Goal: Information Seeking & Learning: Find specific fact

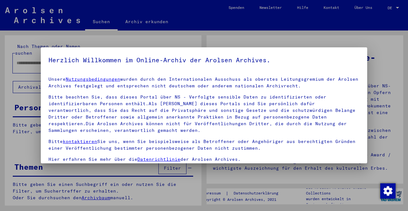
type input "******"
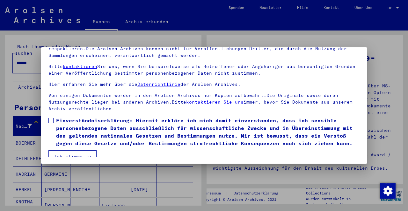
scroll to position [66, 0]
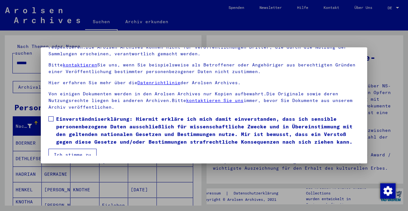
click at [82, 149] on button "Ich stimme zu" at bounding box center [72, 155] width 48 height 12
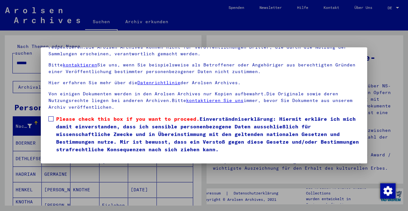
click at [52, 117] on span at bounding box center [50, 119] width 5 height 5
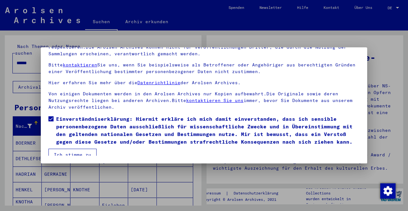
click at [85, 150] on button "Ich stimme zu" at bounding box center [72, 155] width 48 height 12
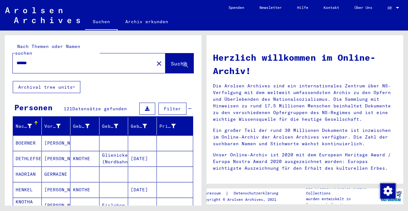
click at [59, 124] on icon at bounding box center [58, 126] width 4 height 4
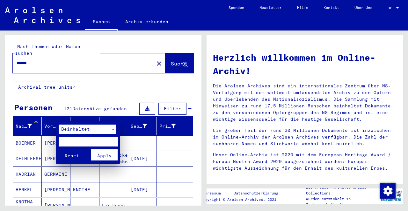
click at [98, 142] on input "text" at bounding box center [88, 142] width 59 height 10
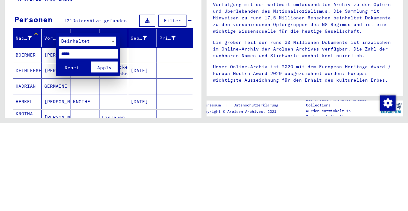
type input "*****"
click at [105, 157] on span "Apply" at bounding box center [104, 156] width 14 height 6
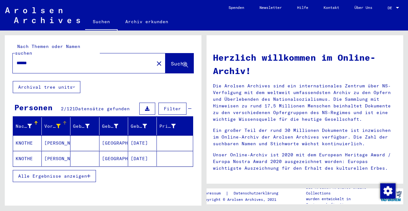
click at [26, 136] on mat-cell "KNOTHE" at bounding box center [27, 143] width 29 height 15
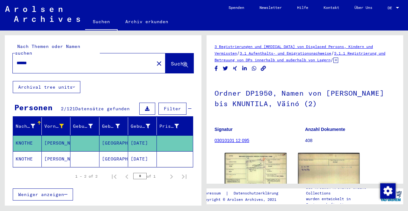
click at [258, 172] on img at bounding box center [256, 172] width 62 height 38
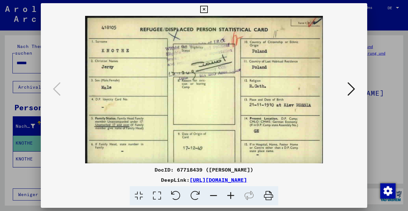
click at [351, 89] on icon at bounding box center [351, 89] width 8 height 15
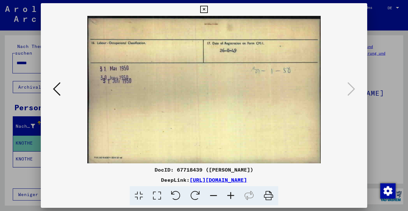
click at [57, 90] on icon at bounding box center [57, 89] width 8 height 15
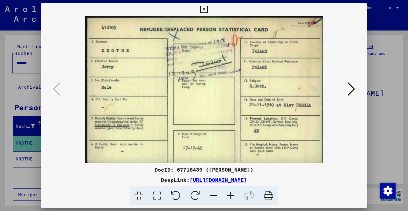
click at [201, 11] on icon at bounding box center [203, 10] width 7 height 8
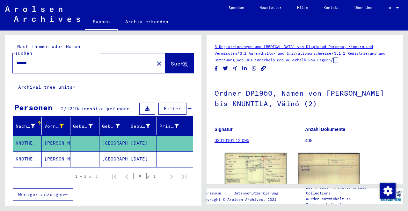
click at [30, 152] on mat-cell "KNOTHE" at bounding box center [27, 160] width 29 height 16
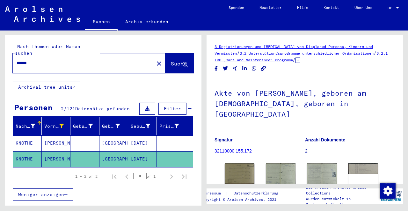
click at [238, 164] on img at bounding box center [240, 174] width 30 height 20
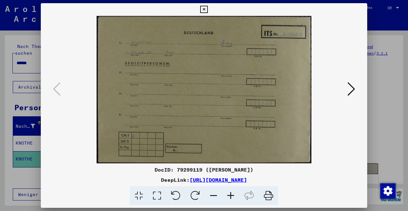
click at [351, 88] on icon at bounding box center [351, 89] width 8 height 15
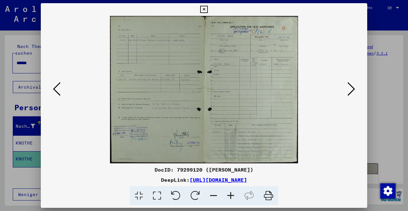
click at [352, 90] on icon at bounding box center [351, 89] width 8 height 15
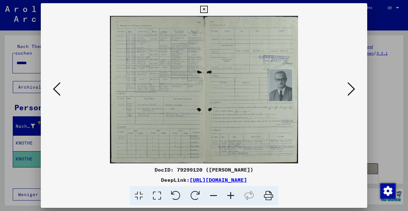
click at [186, 79] on img at bounding box center [203, 90] width 283 height 148
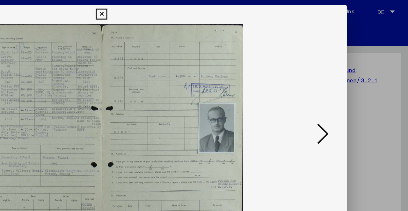
click at [353, 97] on icon at bounding box center [351, 89] width 8 height 15
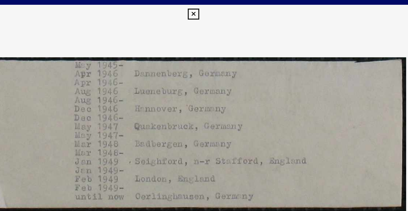
click at [205, 9] on icon at bounding box center [203, 10] width 7 height 8
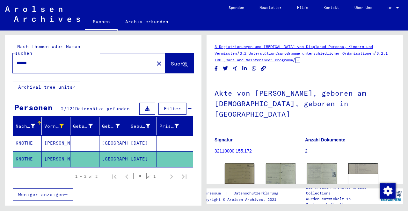
click at [320, 166] on img at bounding box center [322, 175] width 30 height 23
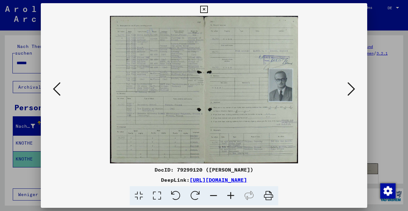
click at [158, 196] on icon at bounding box center [157, 196] width 18 height 19
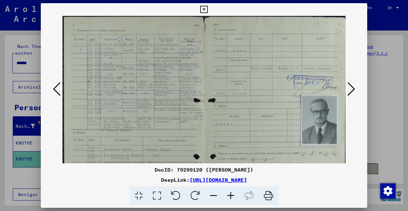
click at [158, 196] on icon at bounding box center [157, 196] width 18 height 19
click at [158, 197] on icon at bounding box center [157, 196] width 18 height 19
click at [231, 196] on icon at bounding box center [230, 196] width 17 height 19
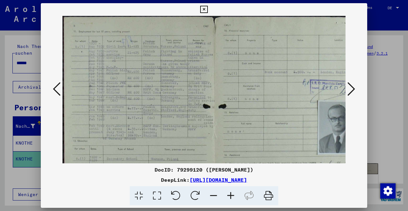
click at [232, 197] on icon at bounding box center [230, 196] width 17 height 19
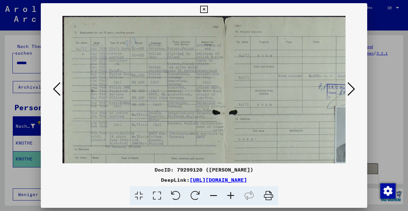
click at [235, 201] on icon at bounding box center [230, 196] width 17 height 19
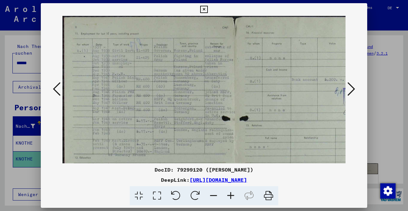
click at [234, 201] on icon at bounding box center [230, 196] width 17 height 19
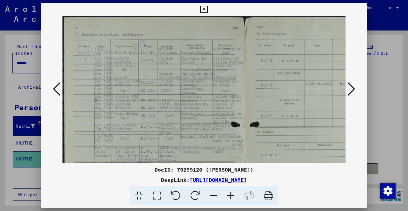
click at [214, 197] on icon at bounding box center [213, 196] width 17 height 19
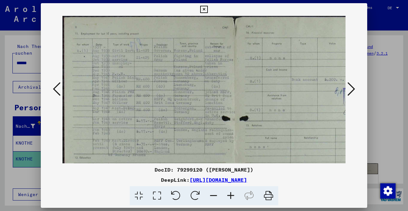
click at [217, 200] on icon at bounding box center [213, 196] width 17 height 19
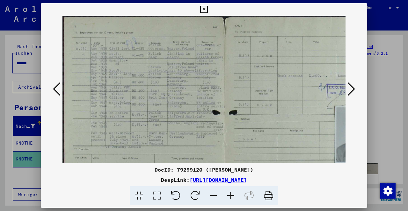
click at [218, 200] on icon at bounding box center [213, 196] width 17 height 19
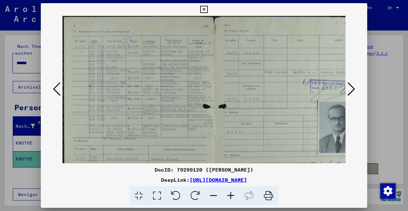
click at [218, 200] on icon at bounding box center [213, 196] width 17 height 19
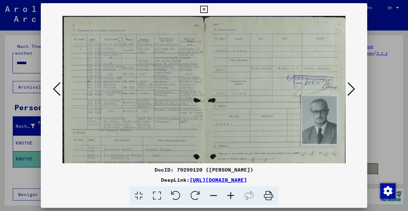
click at [216, 198] on icon at bounding box center [213, 196] width 17 height 19
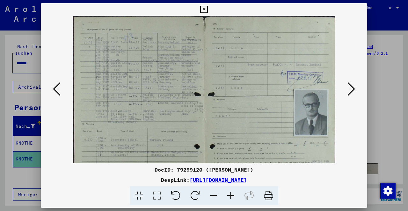
click at [215, 197] on icon at bounding box center [213, 196] width 17 height 19
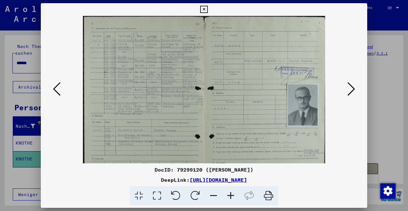
click at [216, 198] on icon at bounding box center [213, 196] width 17 height 19
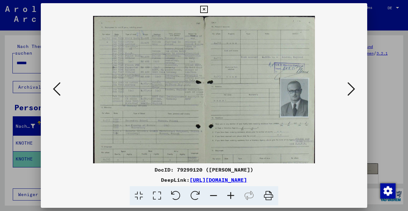
click at [218, 199] on icon at bounding box center [213, 196] width 17 height 19
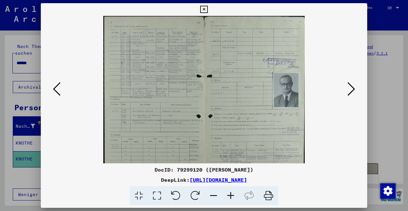
click at [213, 197] on icon at bounding box center [213, 196] width 17 height 19
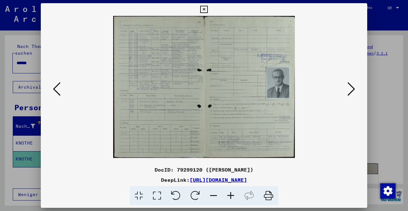
click at [216, 198] on icon at bounding box center [213, 196] width 17 height 19
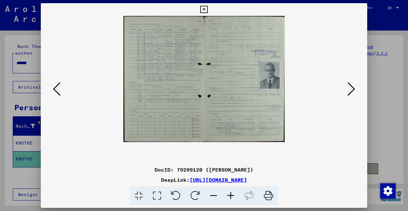
click at [234, 198] on icon at bounding box center [230, 196] width 17 height 19
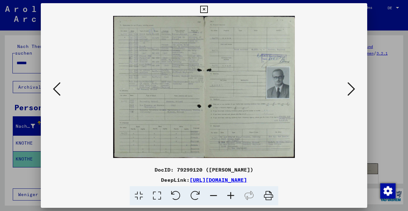
click at [237, 199] on icon at bounding box center [230, 196] width 17 height 19
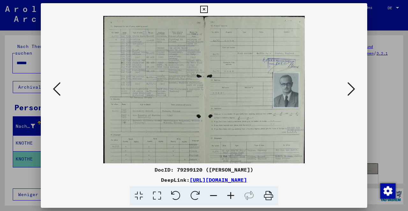
click at [270, 201] on icon at bounding box center [268, 196] width 19 height 19
click at [204, 9] on icon at bounding box center [203, 10] width 7 height 8
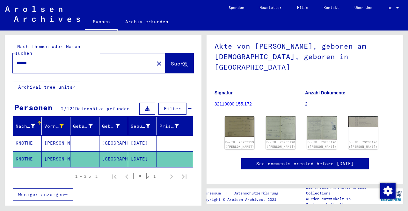
scroll to position [49, 0]
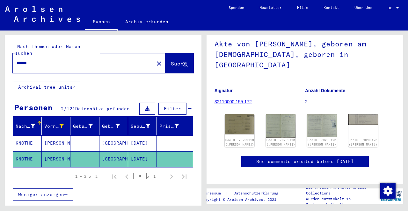
click at [354, 159] on link "See comments created before [DATE]" at bounding box center [304, 162] width 97 height 7
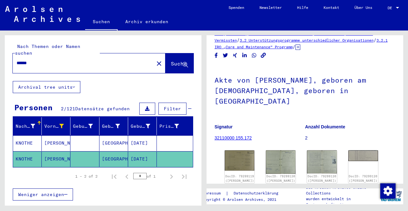
scroll to position [0, 0]
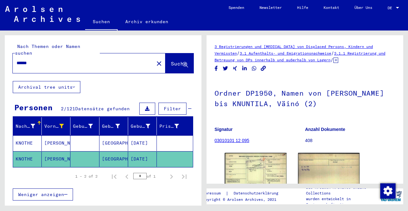
click at [155, 60] on mat-icon "close" at bounding box center [159, 64] width 8 height 8
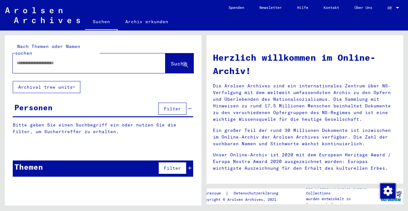
click at [92, 60] on input "text" at bounding box center [82, 63] width 130 height 7
type input "*********"
click at [175, 61] on span "Suche" at bounding box center [179, 64] width 16 height 6
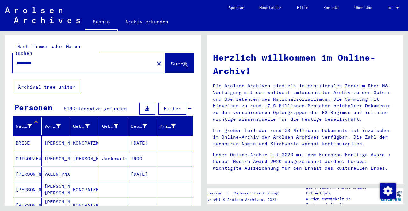
click at [172, 124] on icon at bounding box center [173, 126] width 4 height 4
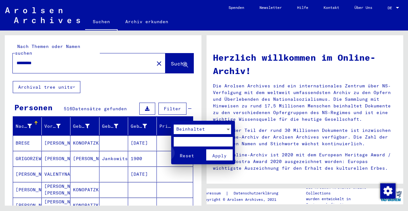
click at [187, 157] on span "Reset" at bounding box center [187, 156] width 14 height 6
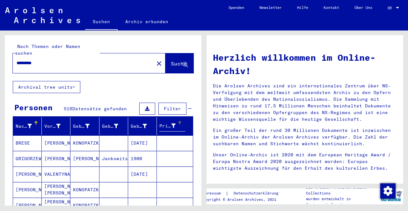
click at [58, 124] on icon at bounding box center [58, 126] width 4 height 4
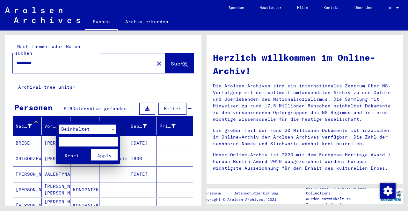
click at [95, 142] on input "text" at bounding box center [88, 142] width 59 height 10
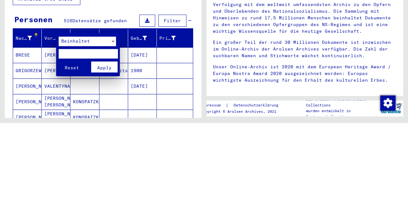
click at [82, 143] on input "text" at bounding box center [88, 142] width 59 height 10
type input "*****"
click at [105, 156] on span "Apply" at bounding box center [104, 156] width 14 height 6
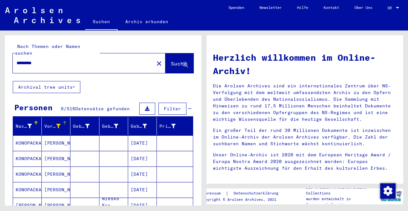
click at [40, 198] on mat-cell "[PERSON_NAME]" at bounding box center [27, 205] width 29 height 15
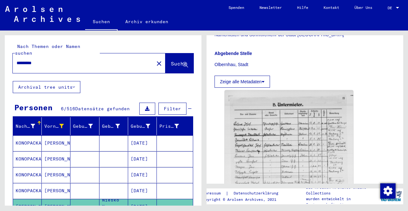
scroll to position [143, 0]
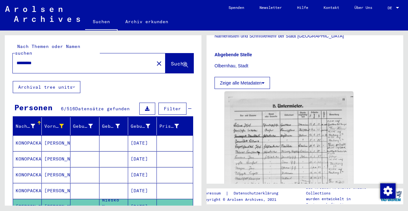
click at [308, 155] on img at bounding box center [289, 177] width 128 height 170
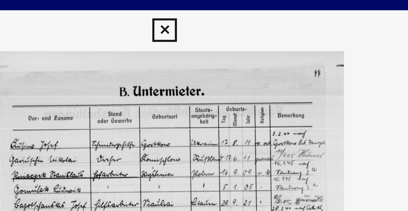
click at [203, 9] on icon at bounding box center [203, 10] width 7 height 8
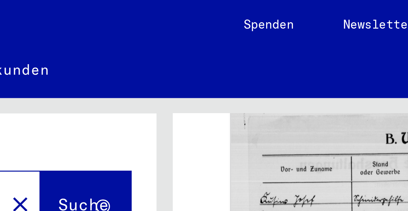
scroll to position [207, 0]
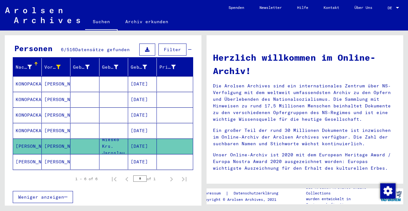
scroll to position [62, 0]
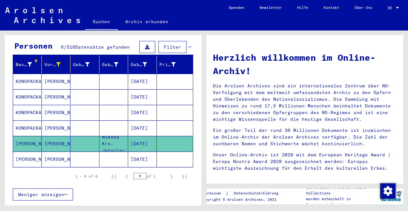
click at [142, 153] on mat-cell "[DATE]" at bounding box center [142, 159] width 29 height 15
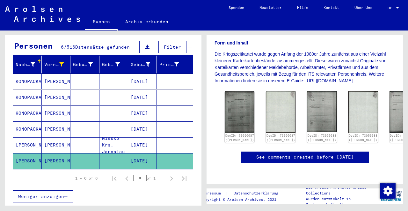
scroll to position [127, 0]
click at [235, 95] on img at bounding box center [240, 112] width 30 height 42
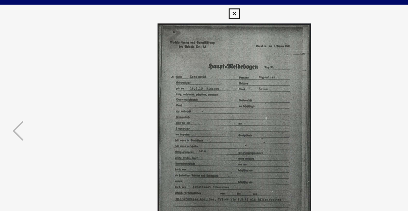
click at [205, 9] on icon at bounding box center [203, 10] width 7 height 8
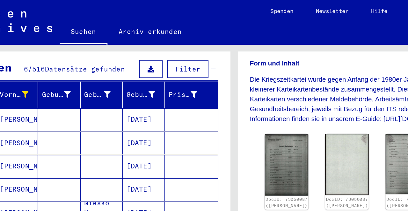
click at [307, 99] on img at bounding box center [322, 111] width 30 height 41
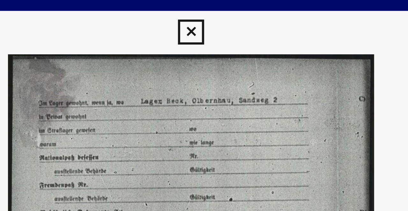
click at [204, 9] on icon at bounding box center [203, 10] width 7 height 8
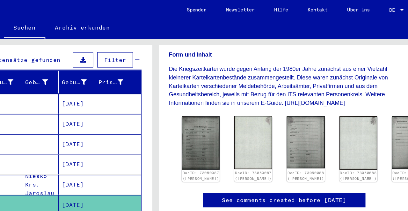
scroll to position [0, 0]
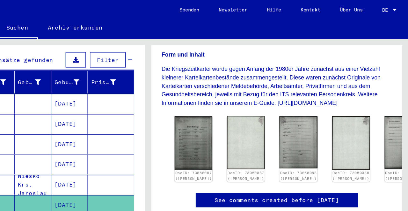
click at [389, 99] on img at bounding box center [404, 112] width 30 height 42
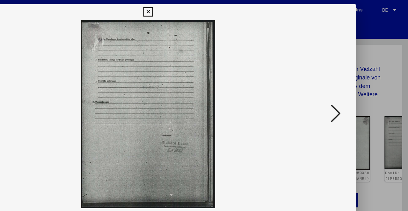
click at [352, 88] on icon at bounding box center [351, 89] width 8 height 15
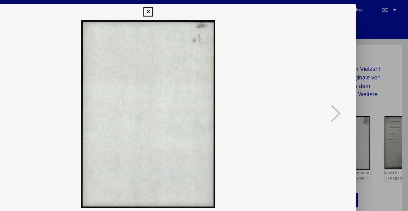
click at [204, 9] on icon at bounding box center [203, 10] width 7 height 8
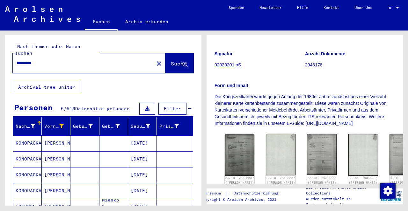
click at [153, 59] on button "close" at bounding box center [159, 63] width 13 height 13
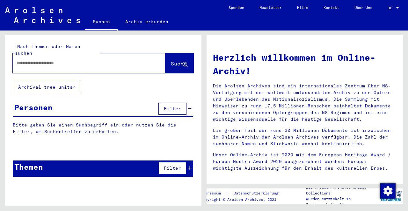
click at [104, 60] on input "text" at bounding box center [82, 63] width 130 height 7
type input "**********"
click at [172, 61] on span "Suche" at bounding box center [179, 64] width 16 height 6
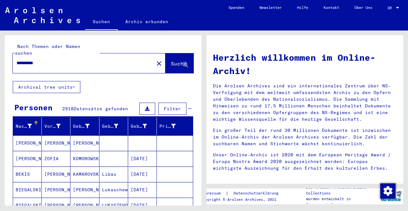
click at [27, 124] on icon at bounding box center [29, 126] width 4 height 4
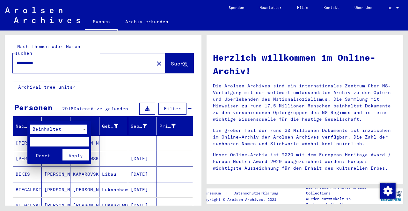
click at [106, 89] on div at bounding box center [204, 105] width 408 height 211
